Goal: Task Accomplishment & Management: Manage account settings

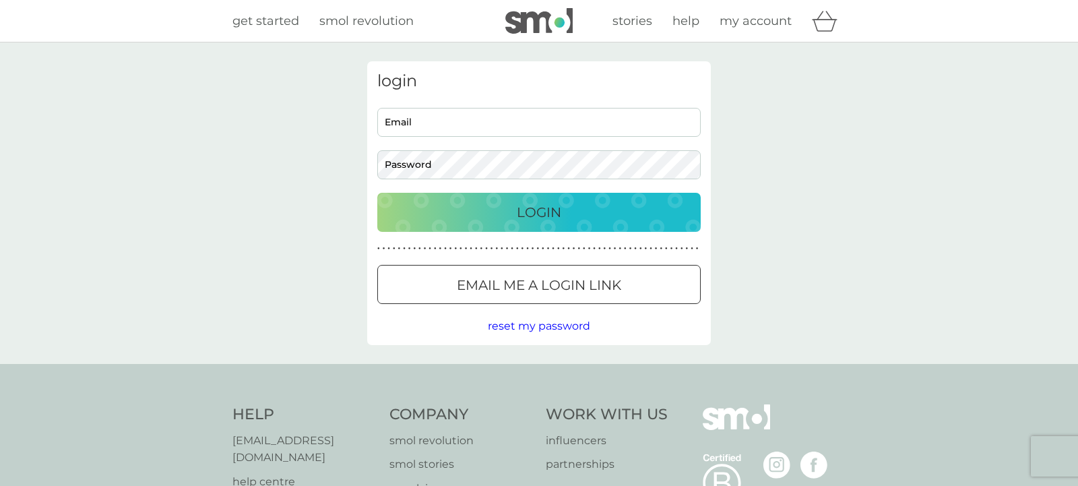
type input "[EMAIL_ADDRESS][DOMAIN_NAME]"
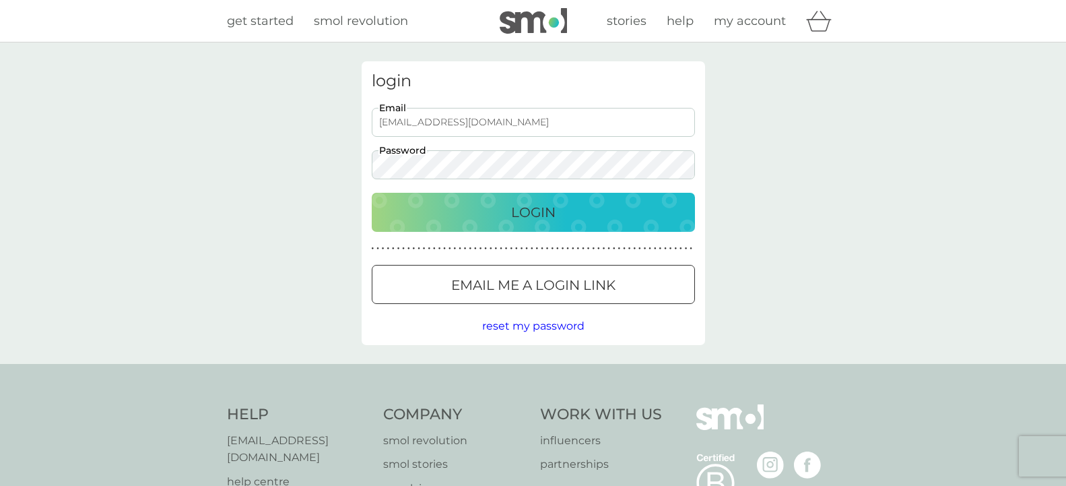
click at [465, 215] on div "Login" at bounding box center [533, 212] width 296 height 22
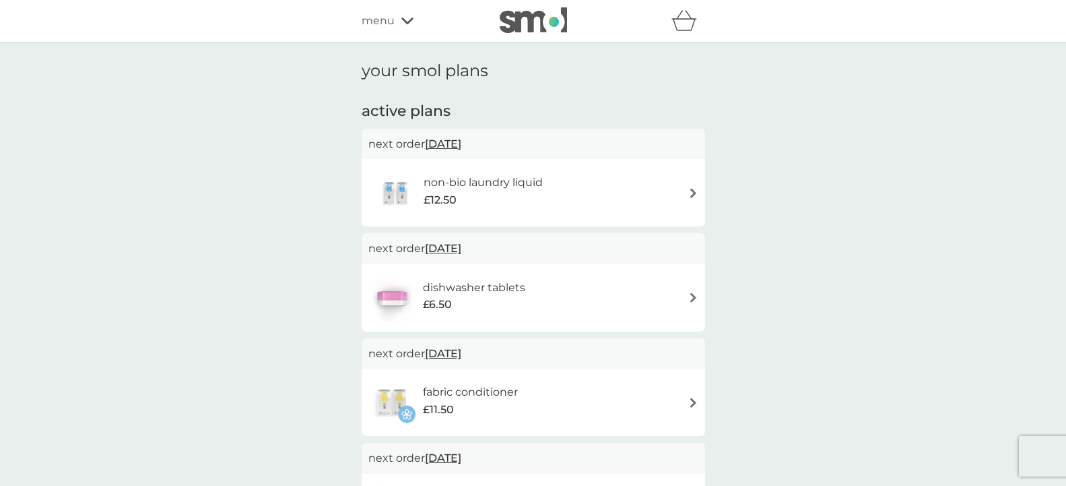
click at [461, 143] on span "16 Sep 2025" at bounding box center [443, 144] width 36 height 26
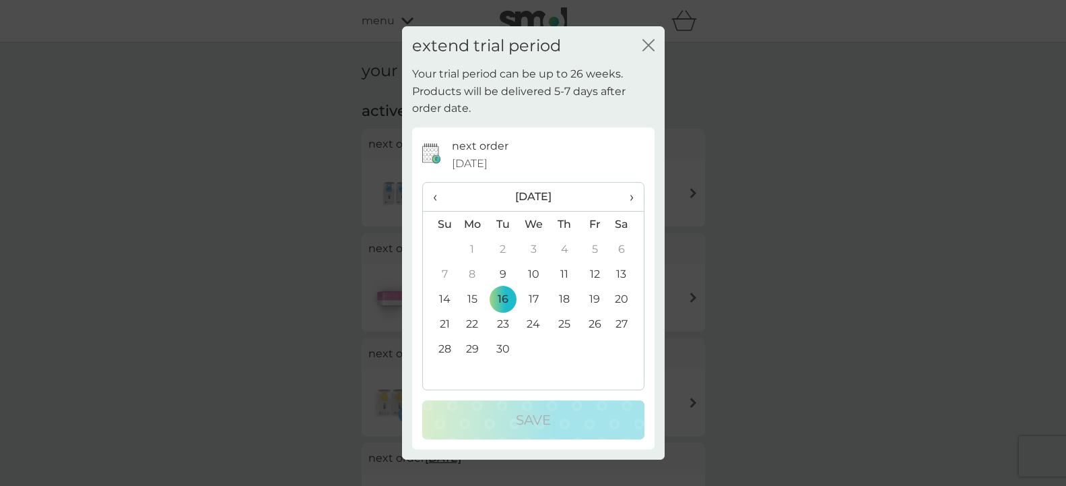
click at [633, 203] on span "›" at bounding box center [626, 197] width 13 height 28
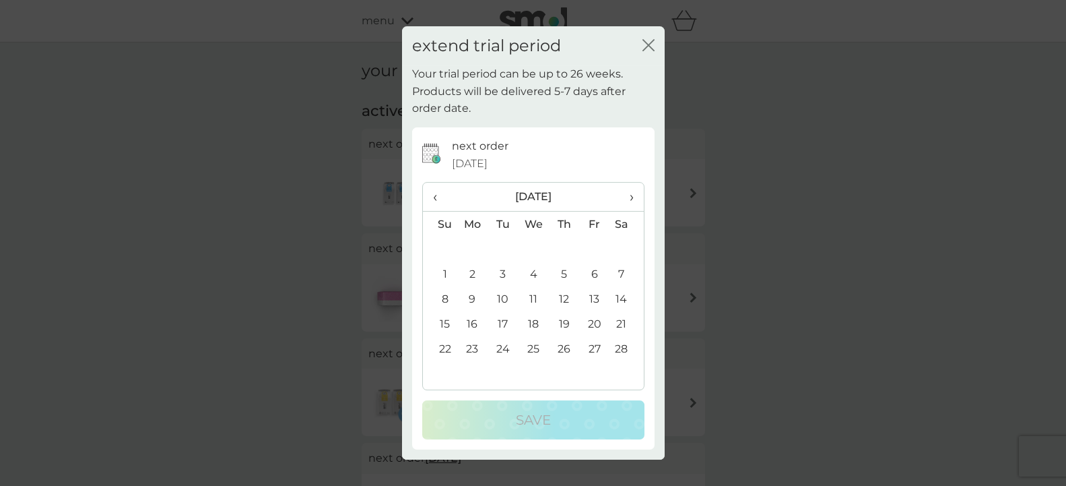
click at [633, 203] on span "›" at bounding box center [626, 197] width 13 height 28
click at [436, 199] on span "‹" at bounding box center [440, 197] width 14 height 28
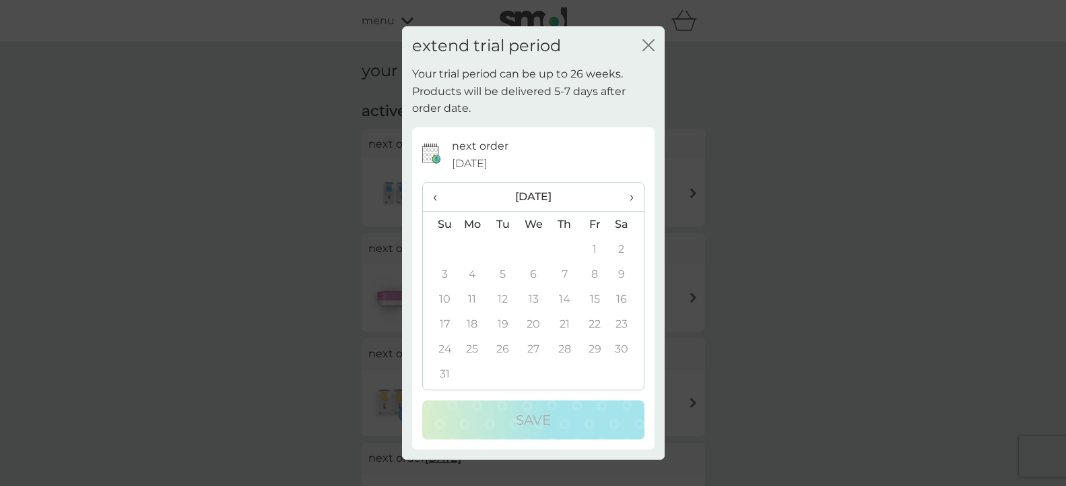
click at [436, 199] on span "‹" at bounding box center [440, 197] width 14 height 28
click at [506, 272] on td "3" at bounding box center [503, 273] width 30 height 25
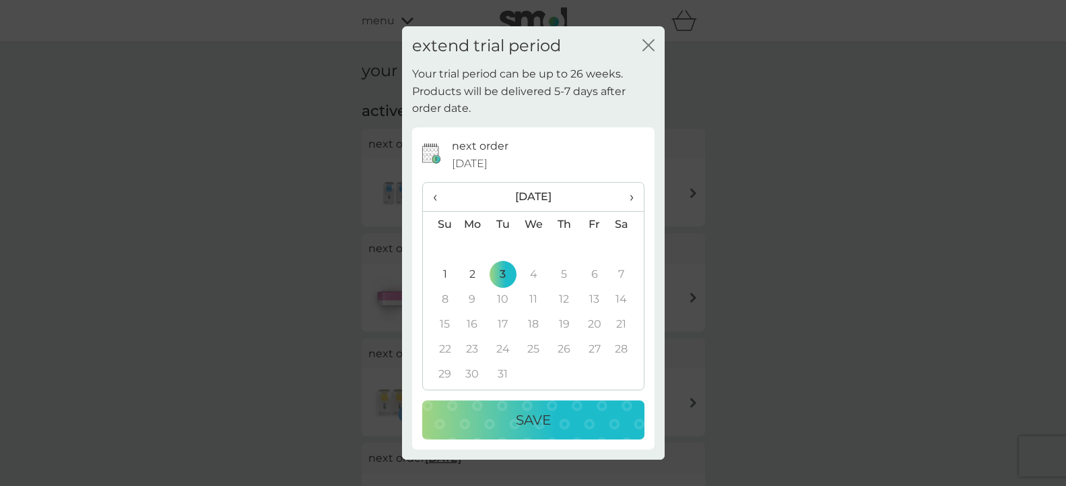
click at [558, 416] on div "Save" at bounding box center [533, 420] width 195 height 22
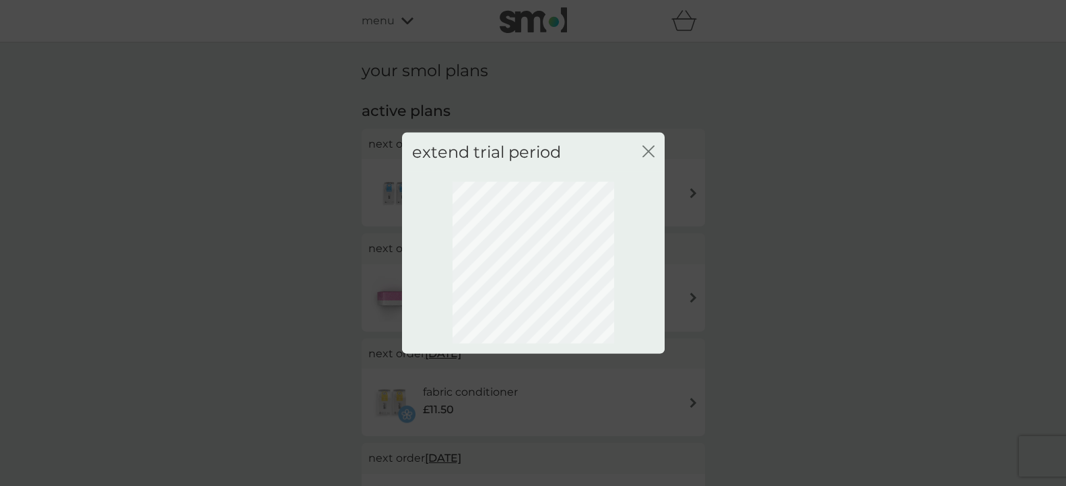
click at [649, 147] on icon "close" at bounding box center [649, 151] width 12 height 12
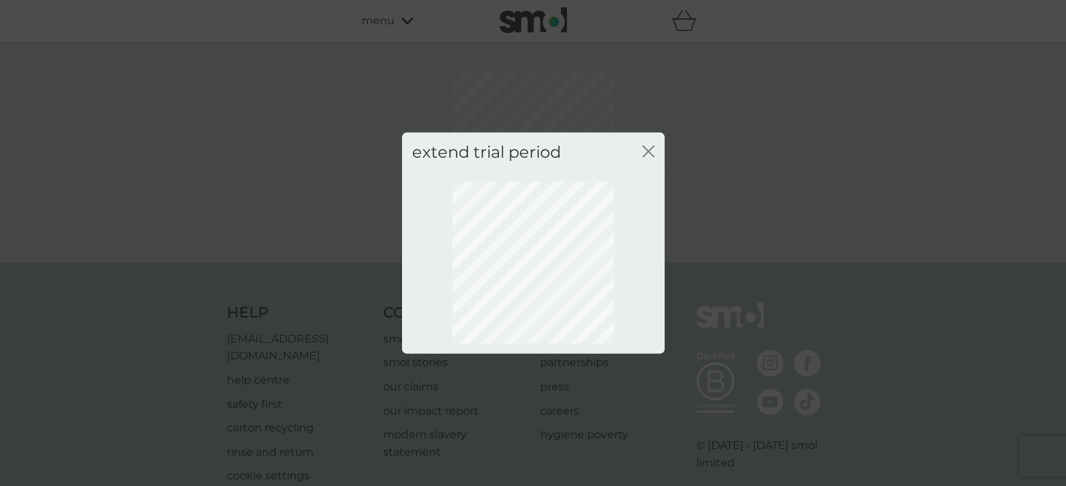
click at [649, 147] on icon "close" at bounding box center [649, 151] width 12 height 12
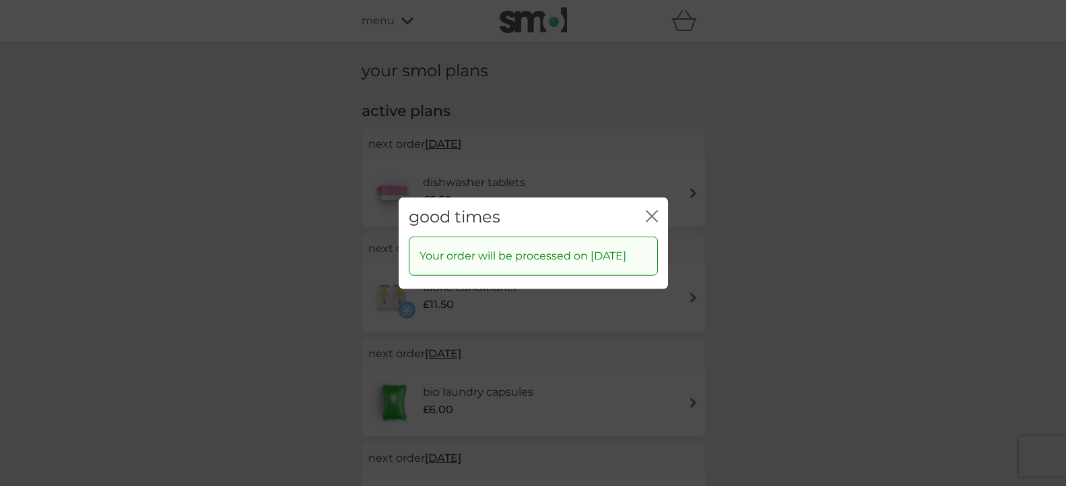
click at [646, 209] on icon "close" at bounding box center [652, 215] width 12 height 12
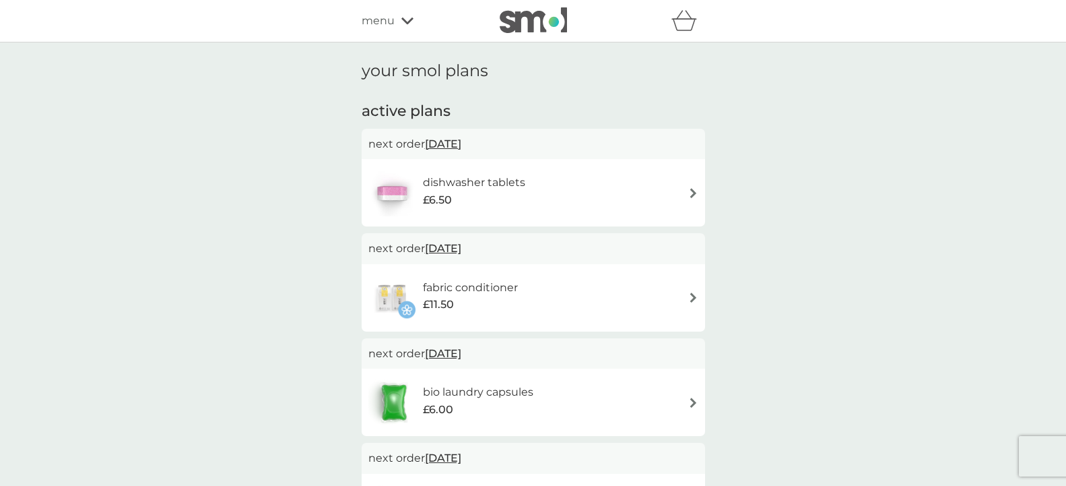
click at [461, 145] on span "16 Sep 2025" at bounding box center [443, 144] width 36 height 26
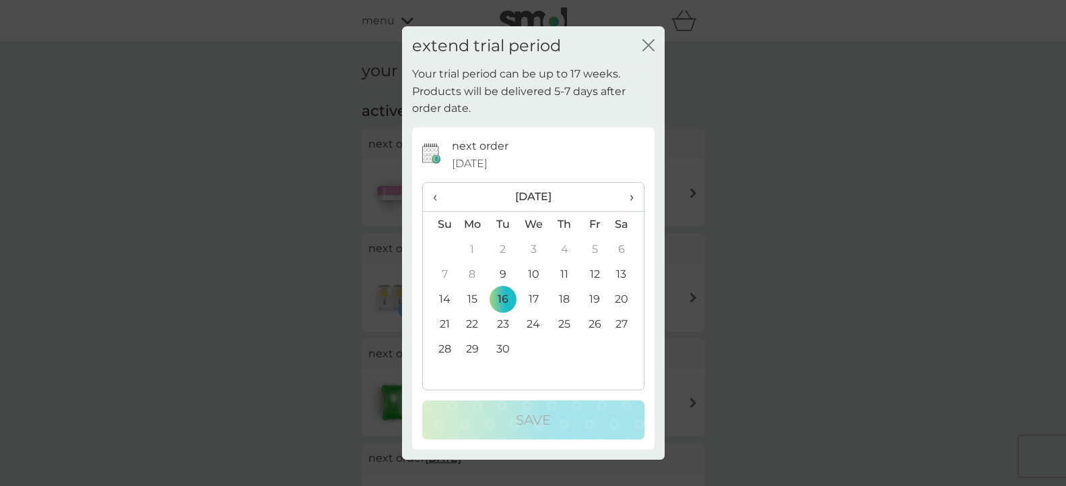
click at [632, 197] on span "›" at bounding box center [626, 197] width 13 height 28
click at [433, 197] on span "‹" at bounding box center [440, 197] width 14 height 28
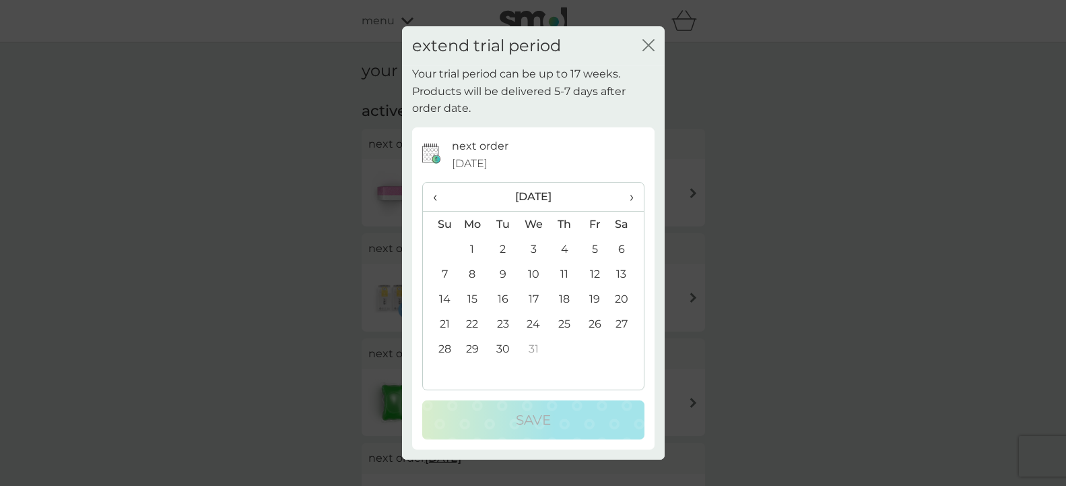
click at [504, 352] on td "30" at bounding box center [503, 348] width 30 height 25
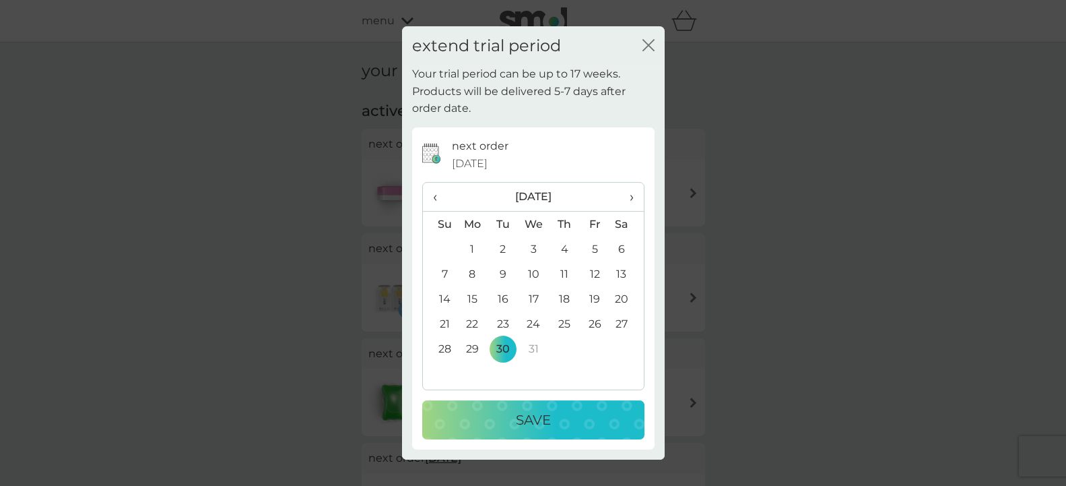
click at [543, 421] on p "Save" at bounding box center [533, 420] width 35 height 22
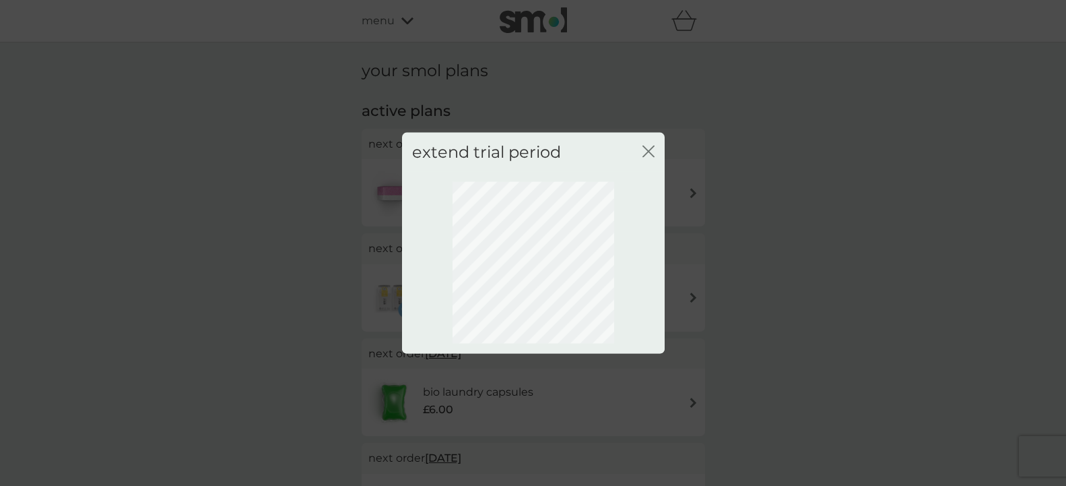
click at [649, 147] on icon "close" at bounding box center [649, 151] width 12 height 12
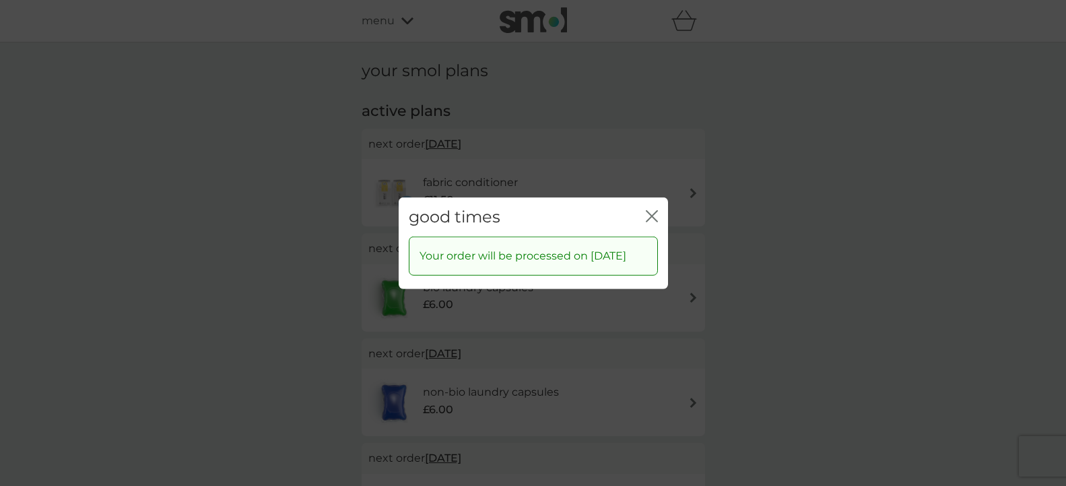
click at [653, 209] on icon "close" at bounding box center [652, 215] width 12 height 12
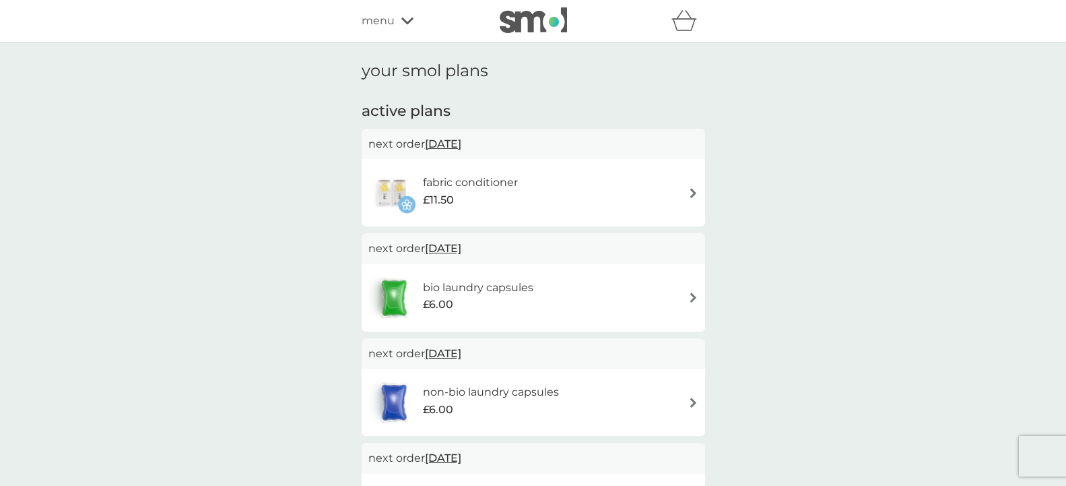
click at [448, 143] on span "2 Dec 2025" at bounding box center [443, 144] width 36 height 26
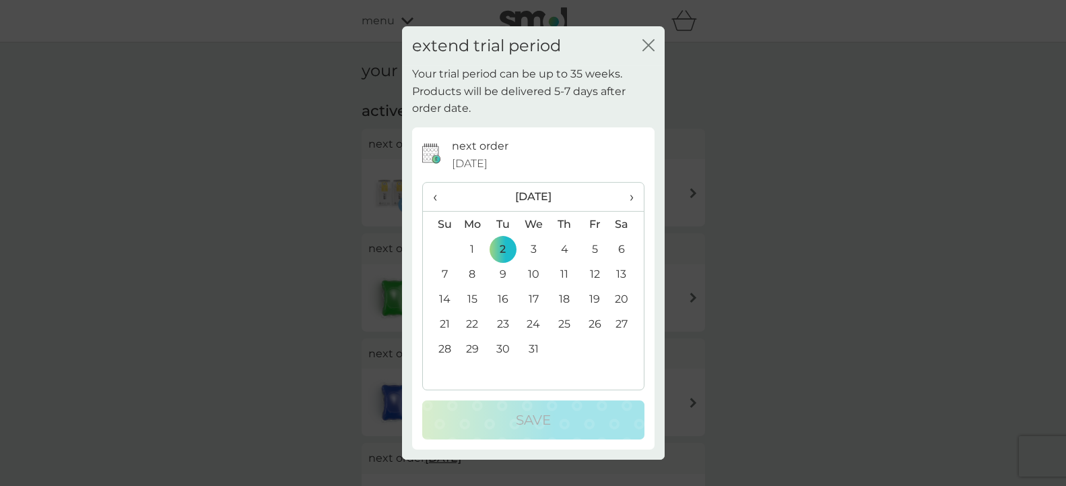
click at [635, 197] on th "›" at bounding box center [627, 197] width 34 height 29
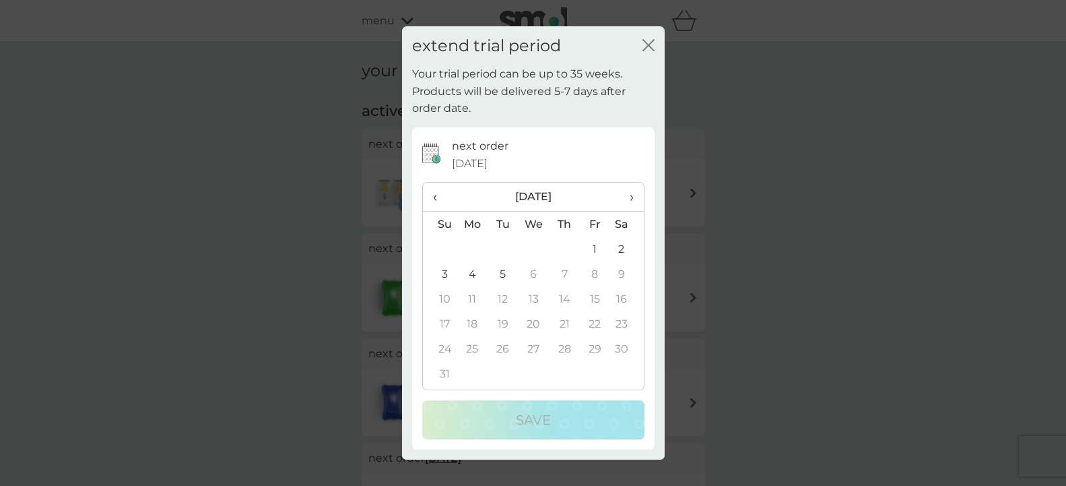
click at [504, 270] on td "5" at bounding box center [503, 273] width 30 height 25
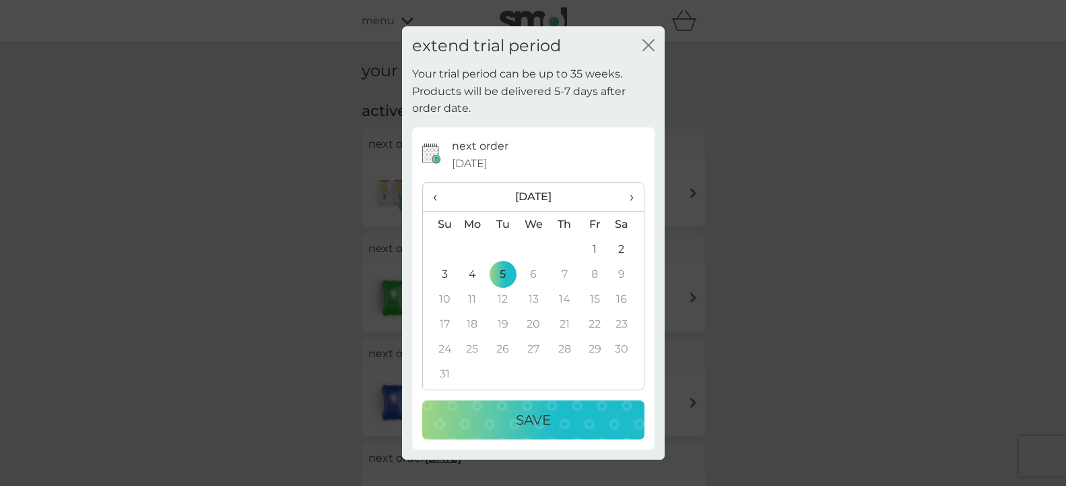
click at [531, 428] on p "Save" at bounding box center [533, 420] width 35 height 22
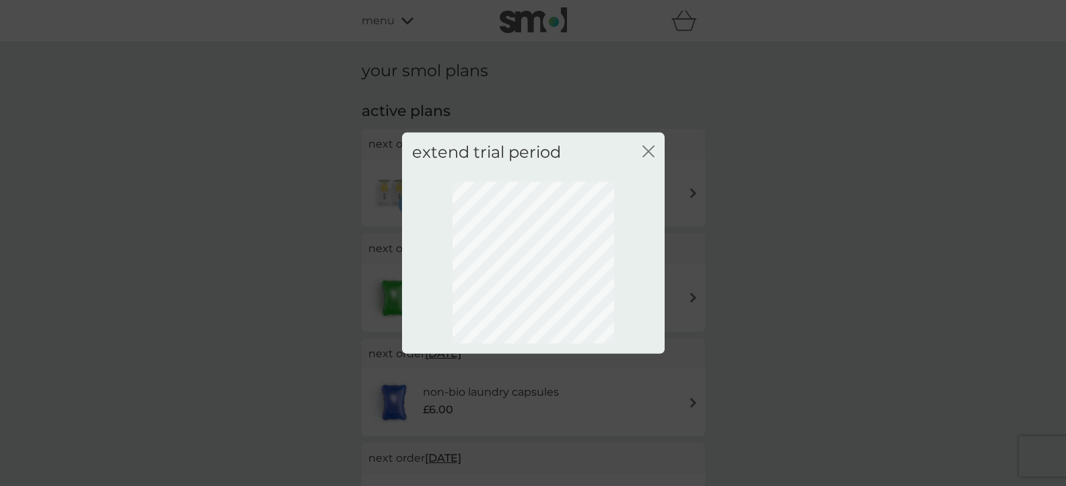
click at [652, 147] on icon "close" at bounding box center [649, 151] width 12 height 12
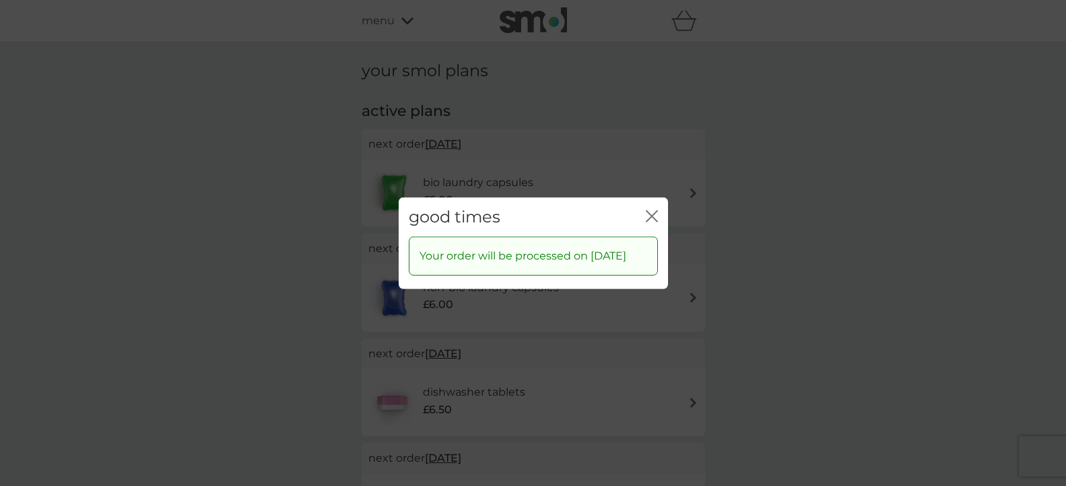
click at [653, 209] on icon "close" at bounding box center [652, 215] width 12 height 12
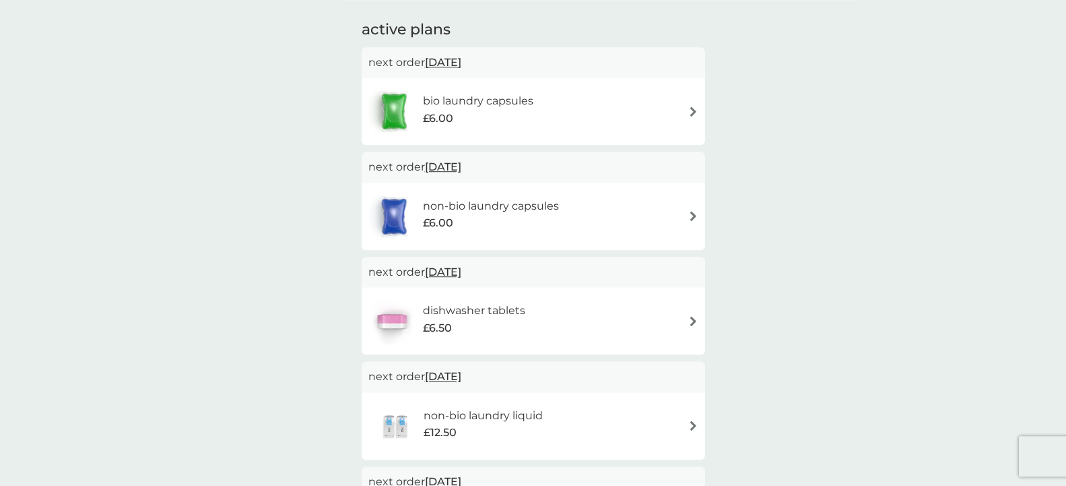
scroll to position [83, 0]
